Goal: Task Accomplishment & Management: Complete application form

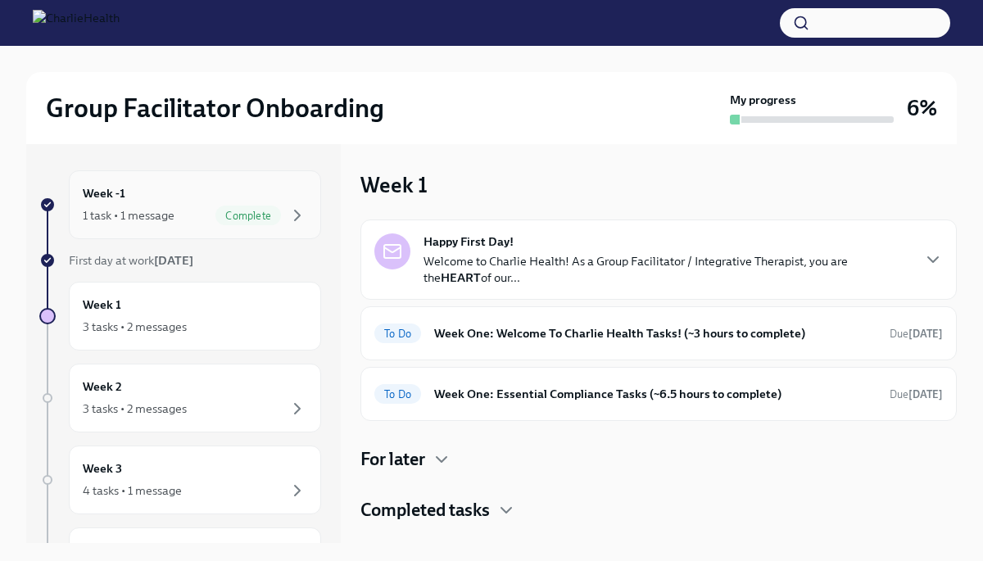
click at [207, 201] on div "Week -1 1 task • 1 message Complete" at bounding box center [195, 204] width 224 height 41
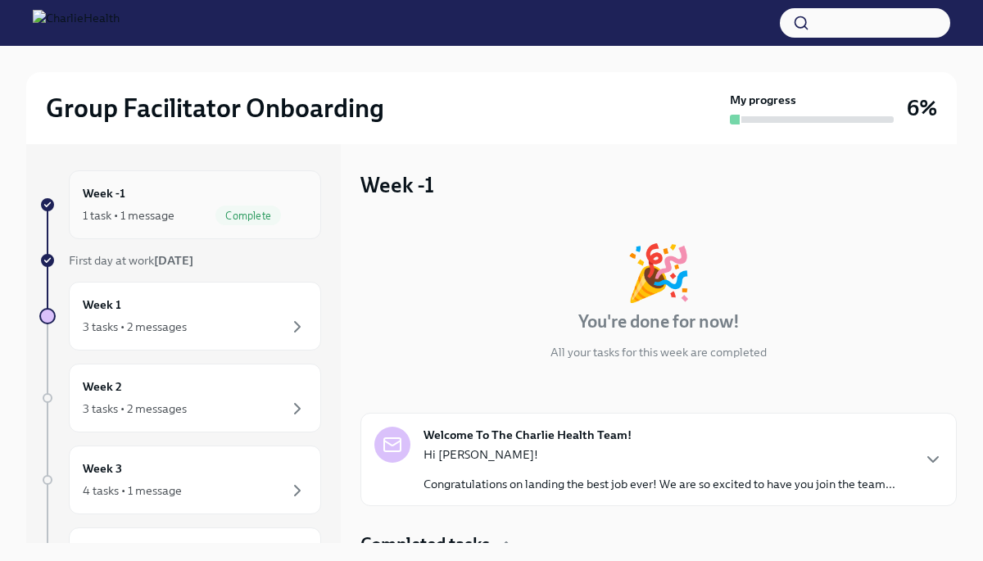
click at [226, 201] on div "Week -1 1 task • 1 message Complete" at bounding box center [195, 204] width 224 height 41
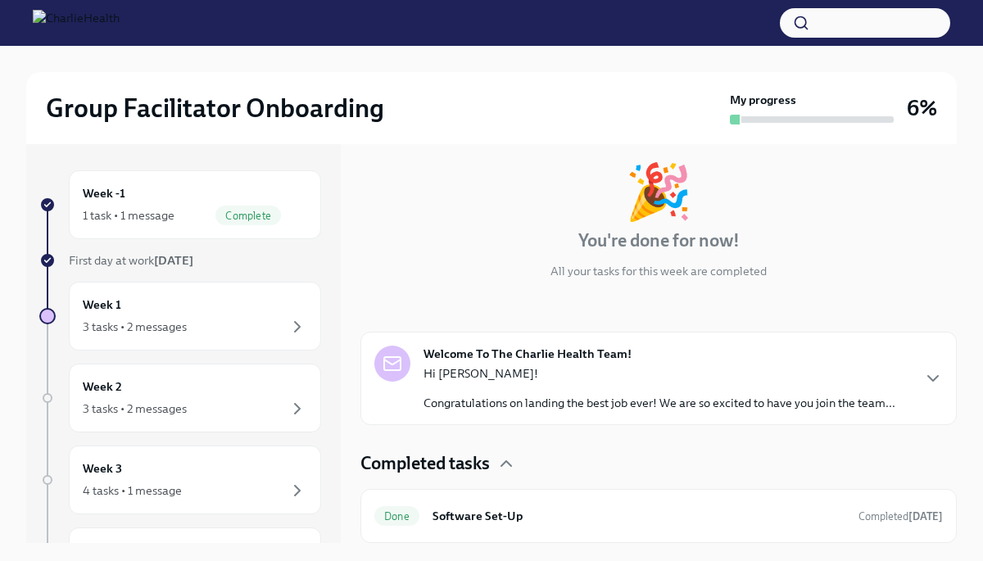
scroll to position [80, 0]
click at [172, 328] on div "3 tasks • 2 messages" at bounding box center [135, 327] width 104 height 16
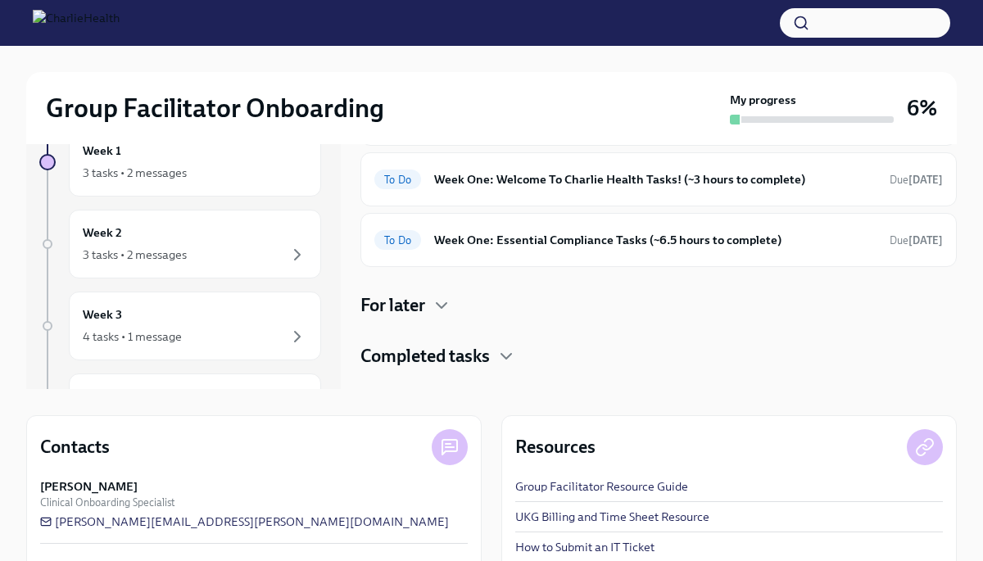
scroll to position [155, 0]
click at [518, 243] on h6 "Week One: Essential Compliance Tasks (~6.5 hours to complete)" at bounding box center [655, 239] width 442 height 18
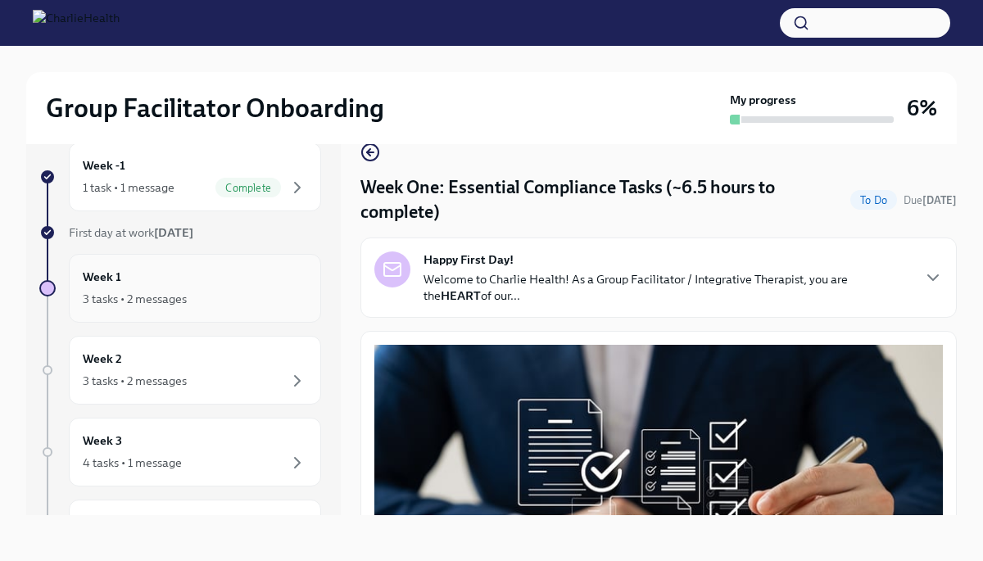
click at [226, 281] on div "Week 1 3 tasks • 2 messages" at bounding box center [195, 288] width 224 height 41
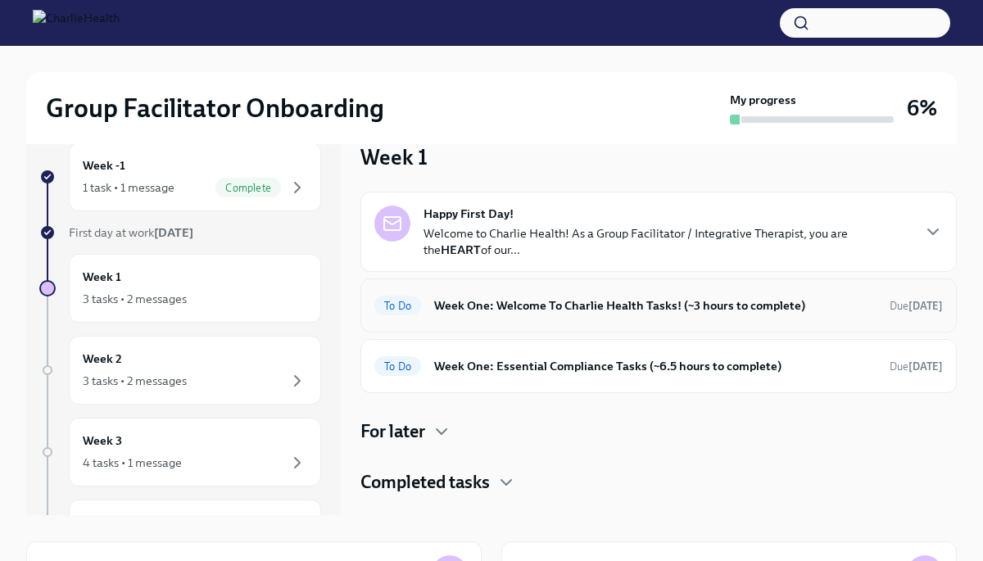
click at [573, 306] on h6 "Week One: Welcome To Charlie Health Tasks! (~3 hours to complete)" at bounding box center [655, 305] width 442 height 18
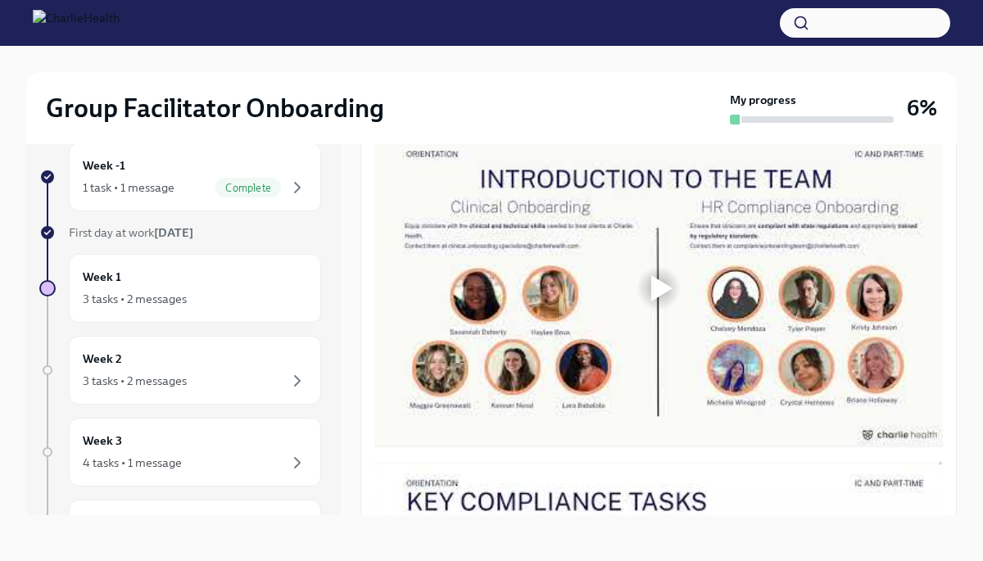
scroll to position [851, 0]
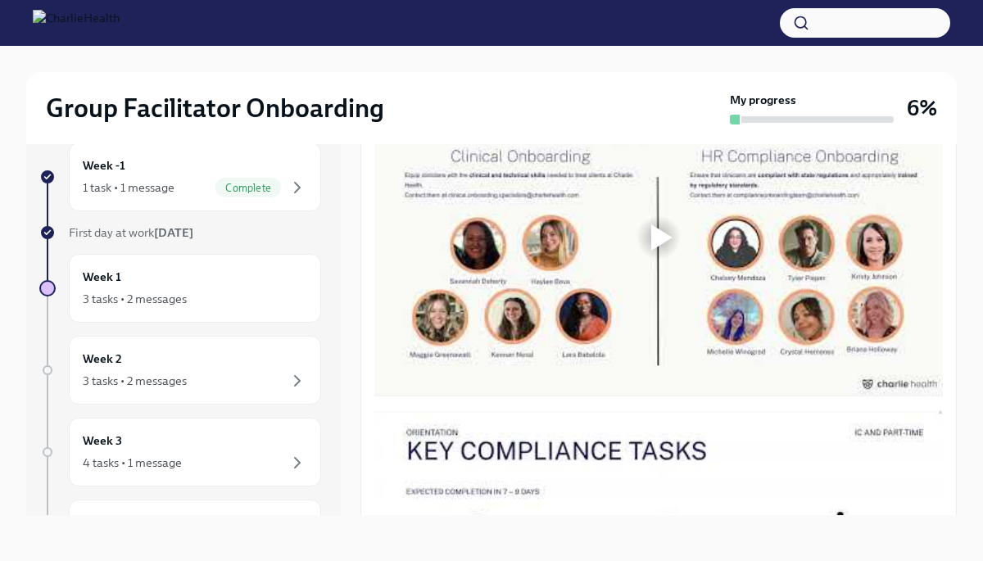
click at [672, 257] on div at bounding box center [658, 237] width 52 height 52
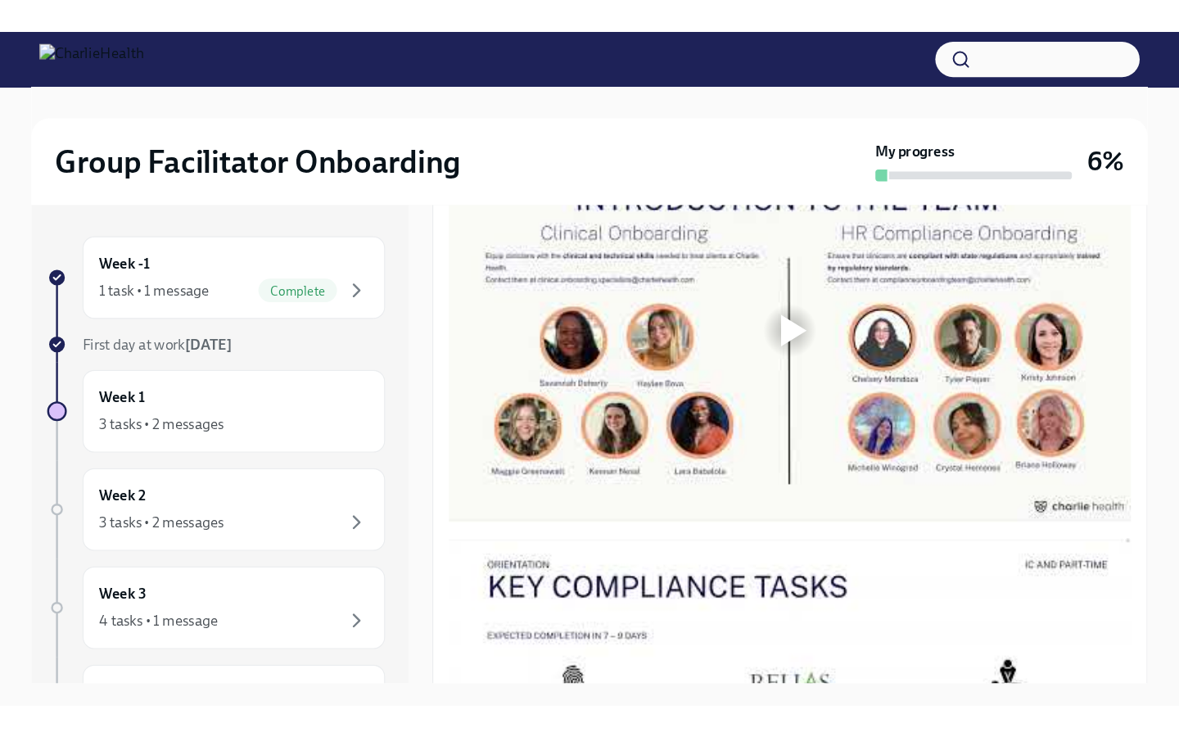
scroll to position [853, 0]
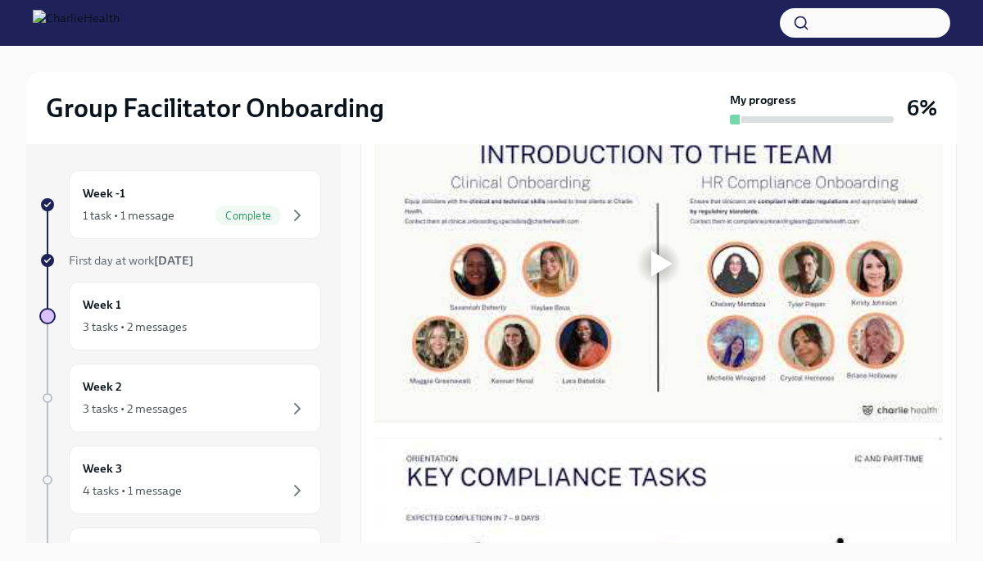
click at [656, 277] on div at bounding box center [661, 264] width 21 height 26
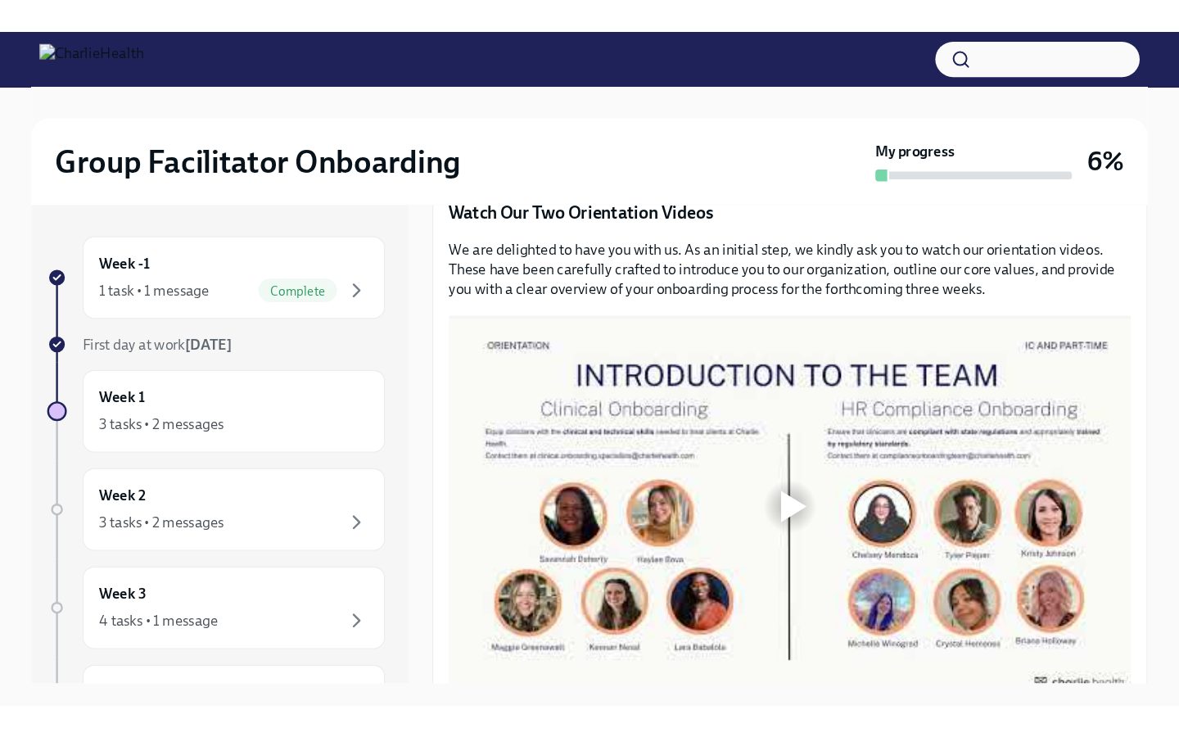
scroll to position [761, 0]
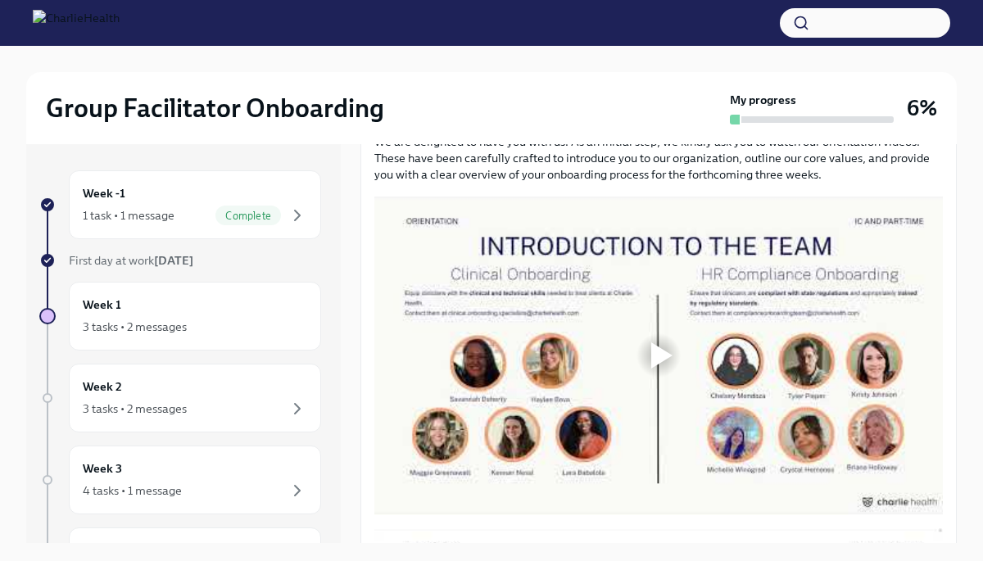
click at [637, 387] on div at bounding box center [658, 355] width 568 height 319
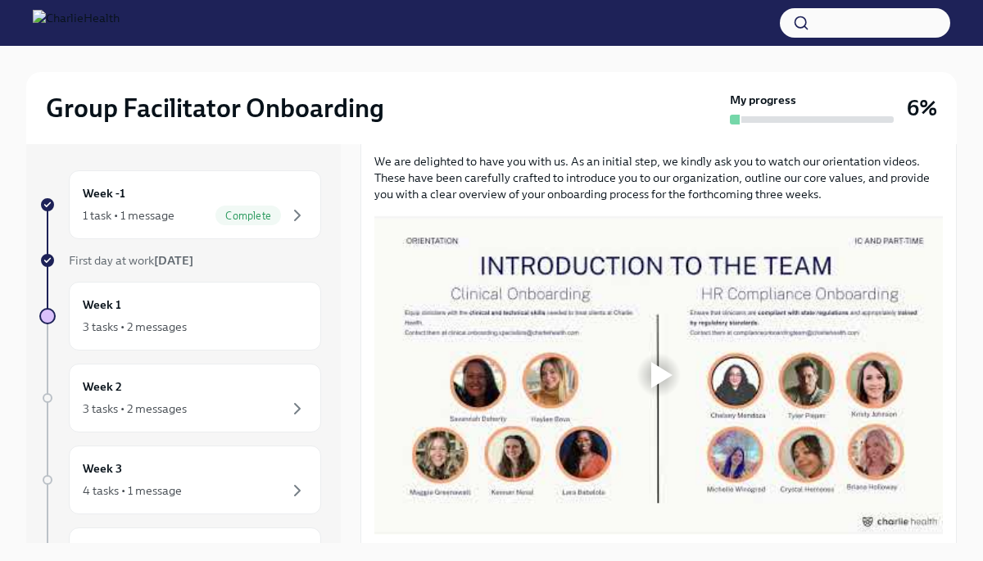
scroll to position [745, 0]
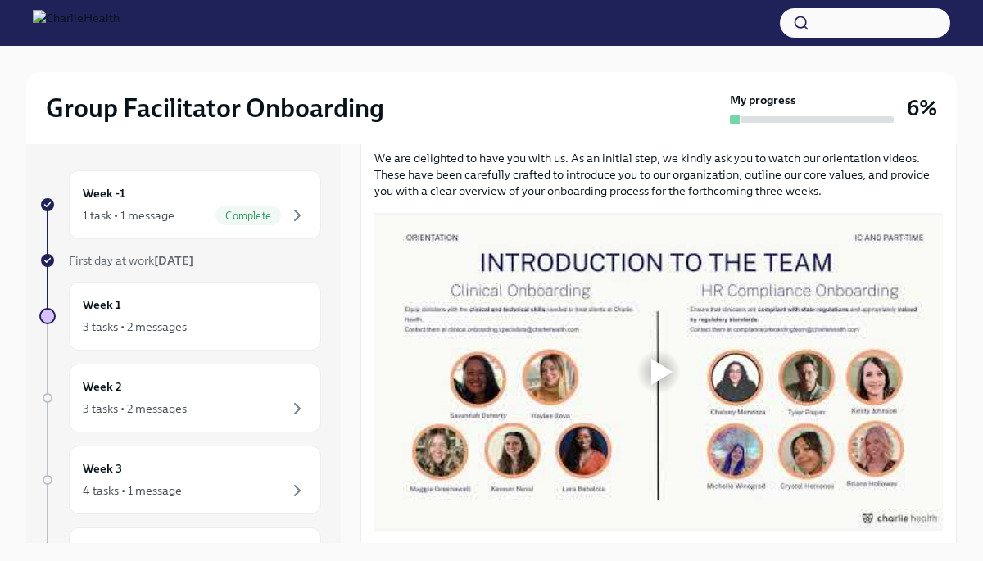
click at [583, 433] on div at bounding box center [658, 371] width 568 height 319
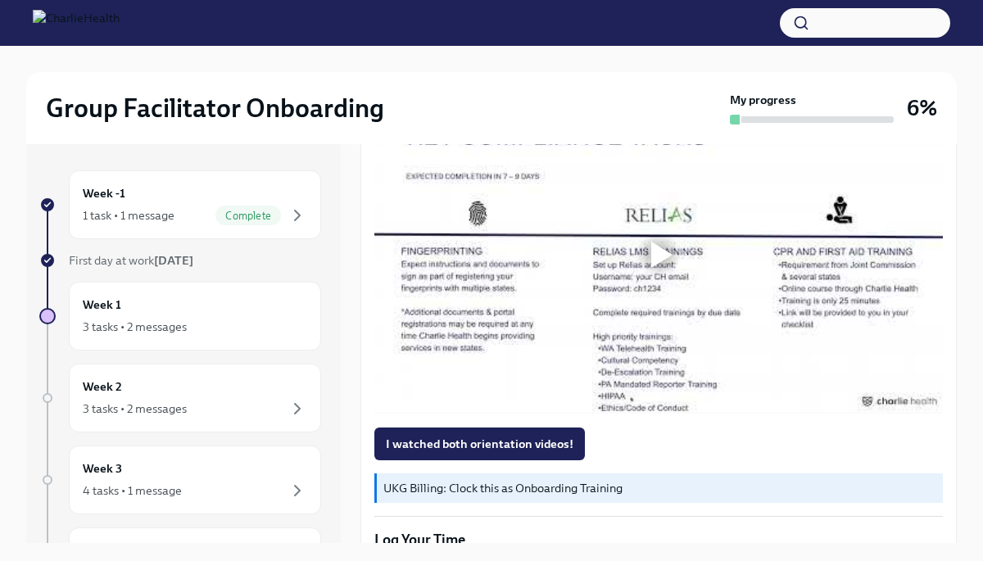
scroll to position [1188, 0]
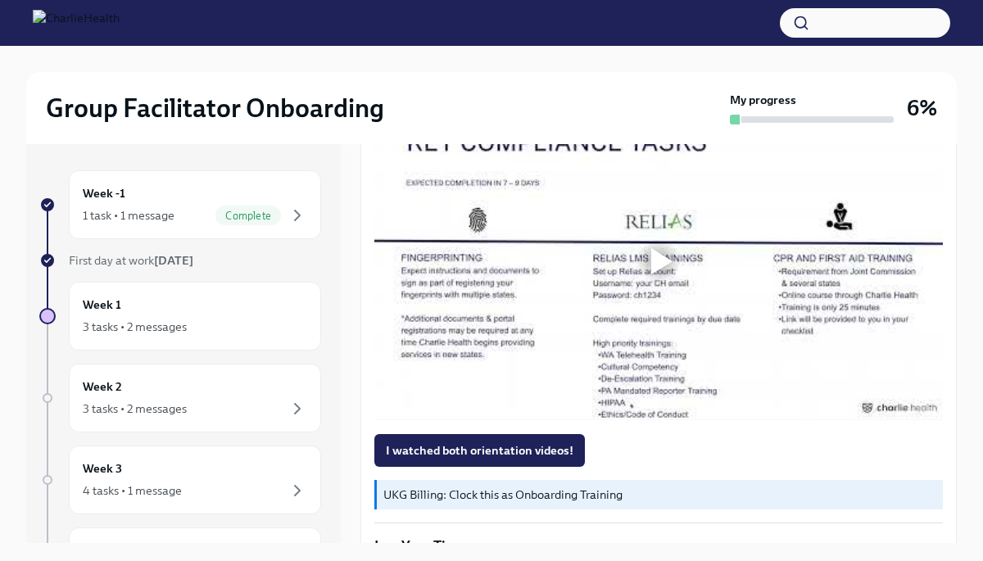
click at [668, 278] on div at bounding box center [658, 261] width 52 height 52
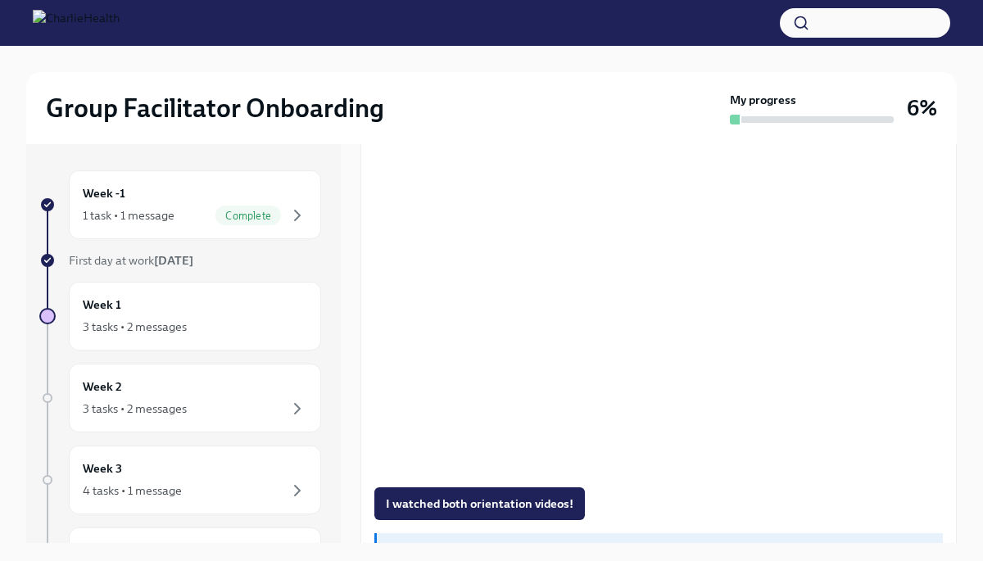
scroll to position [1136, 0]
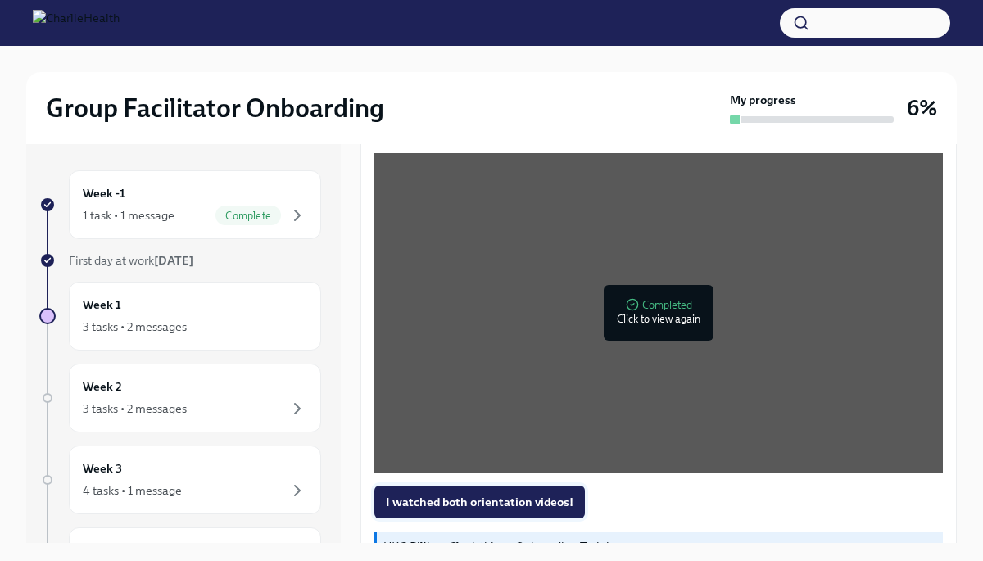
click at [532, 501] on span "I watched both orientation videos!" at bounding box center [480, 502] width 188 height 16
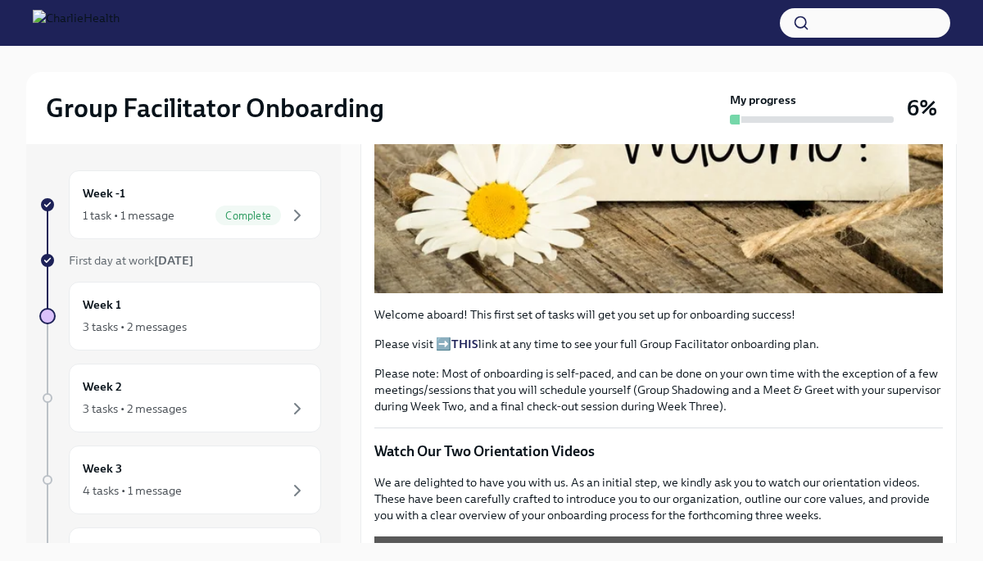
scroll to position [0, 0]
